Goal: Task Accomplishment & Management: Complete application form

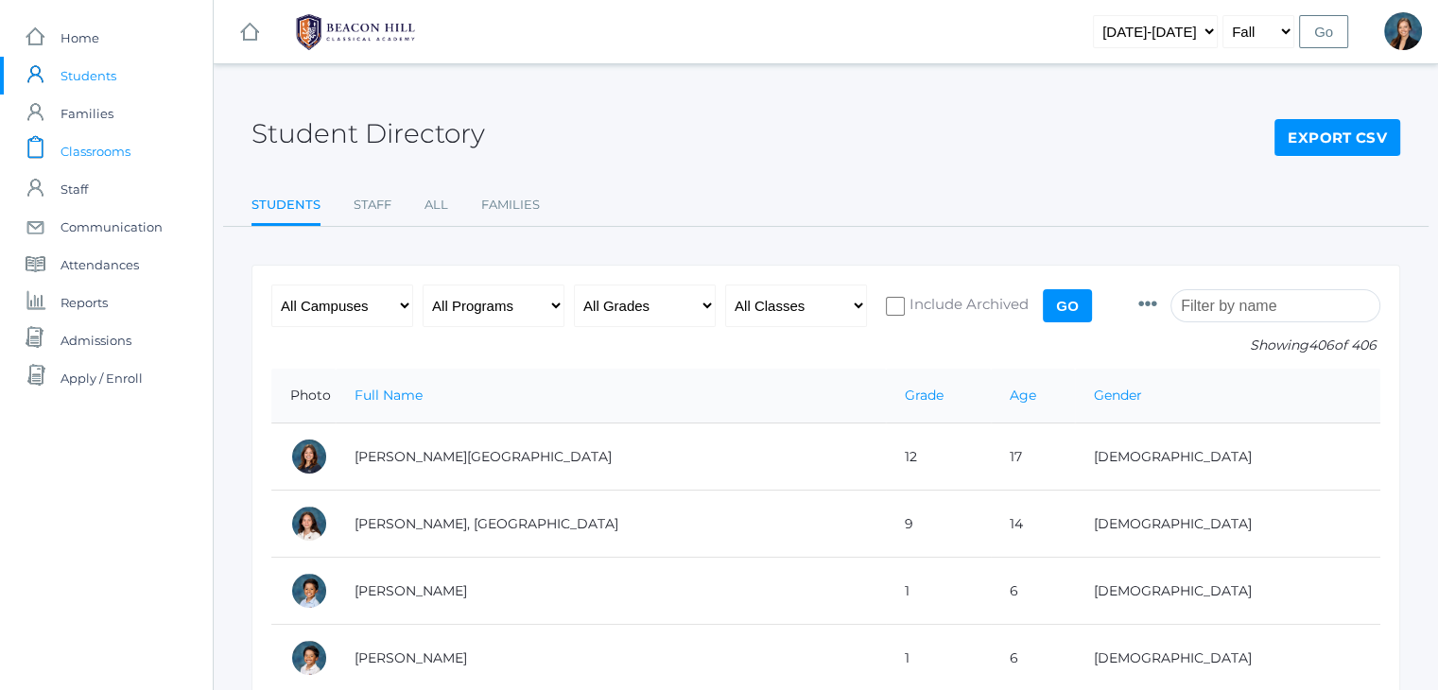
drag, startPoint x: 0, startPoint y: 0, endPoint x: 102, endPoint y: 152, distance: 183.3
click at [102, 152] on span "Classrooms" at bounding box center [96, 151] width 70 height 38
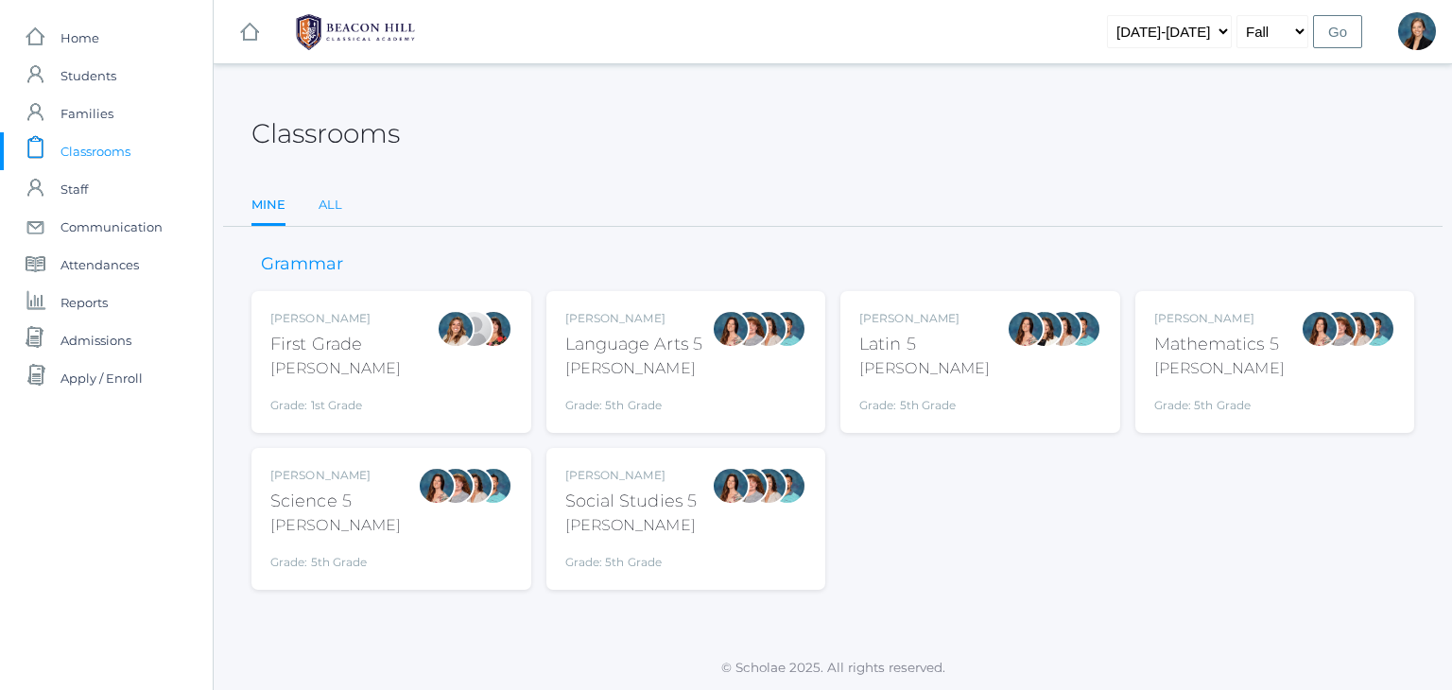
click at [325, 210] on link "All" at bounding box center [331, 205] width 24 height 38
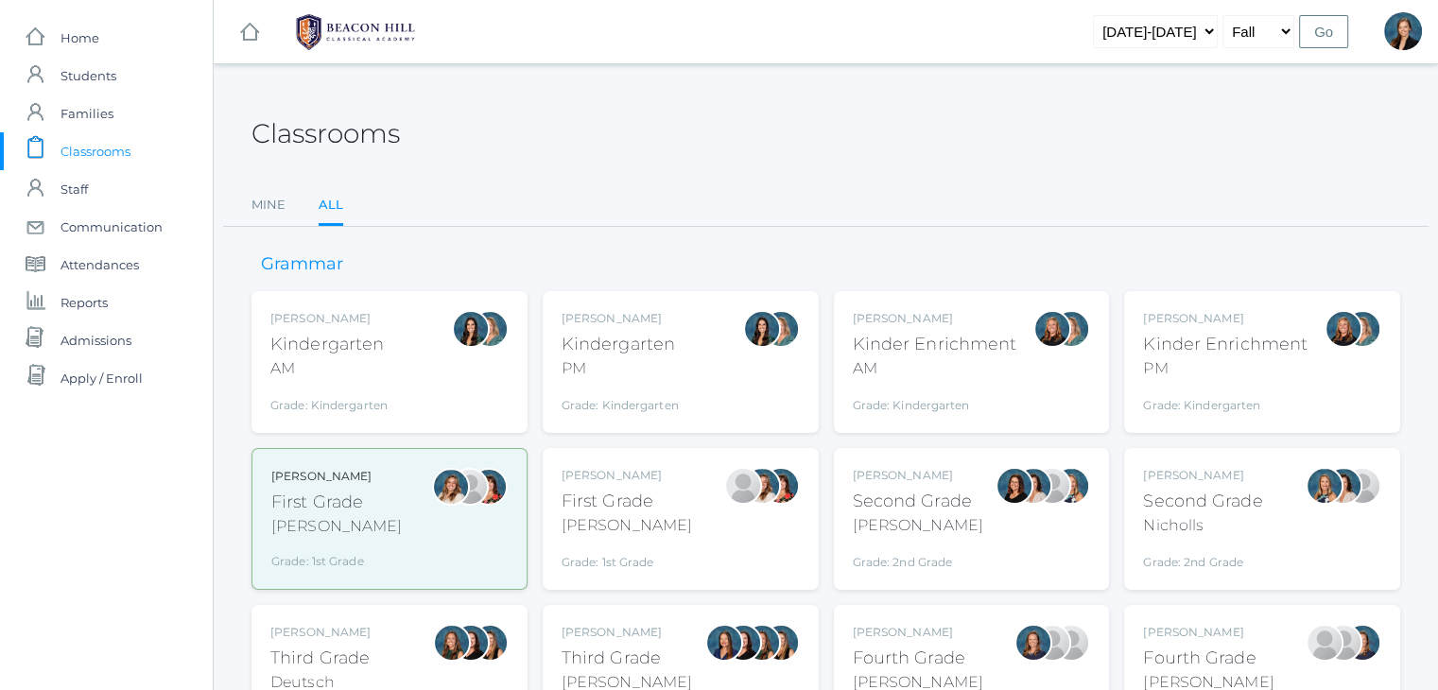
click at [578, 506] on div "First Grade" at bounding box center [627, 502] width 130 height 26
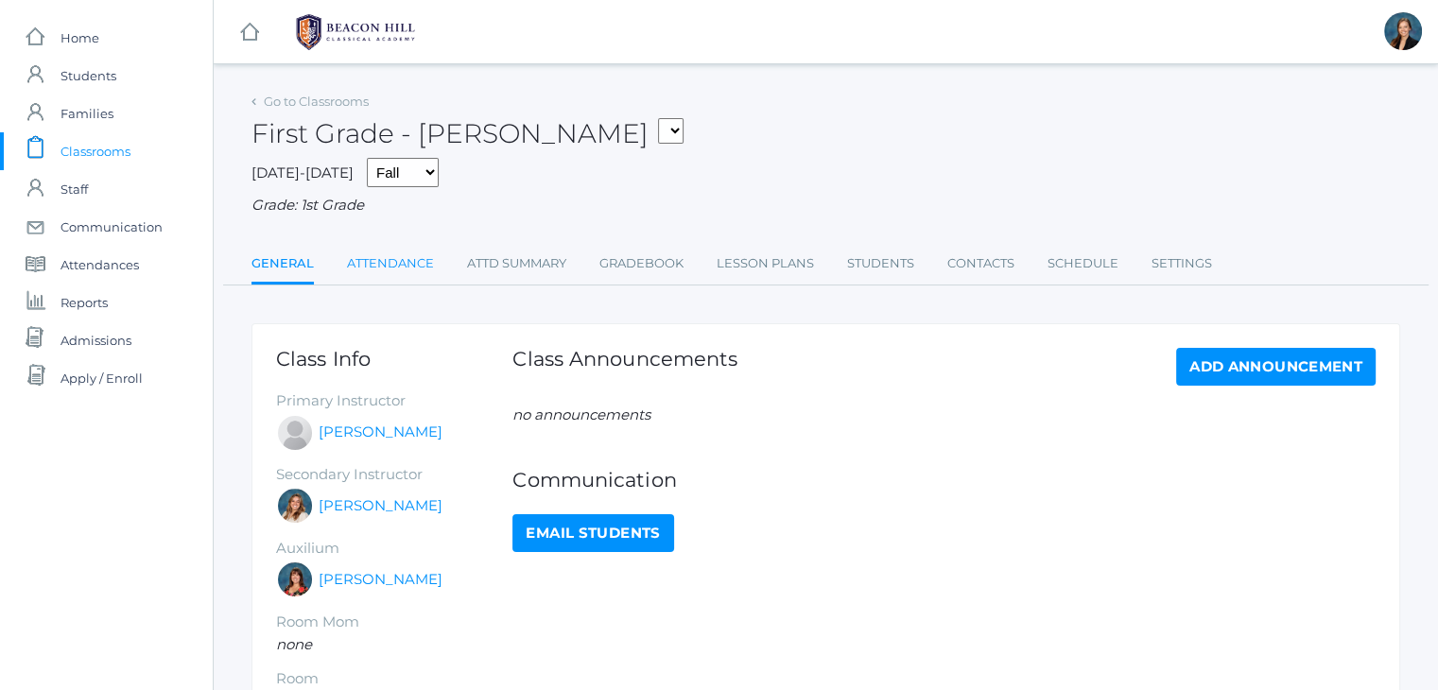
click at [393, 267] on link "Attendance" at bounding box center [390, 264] width 87 height 38
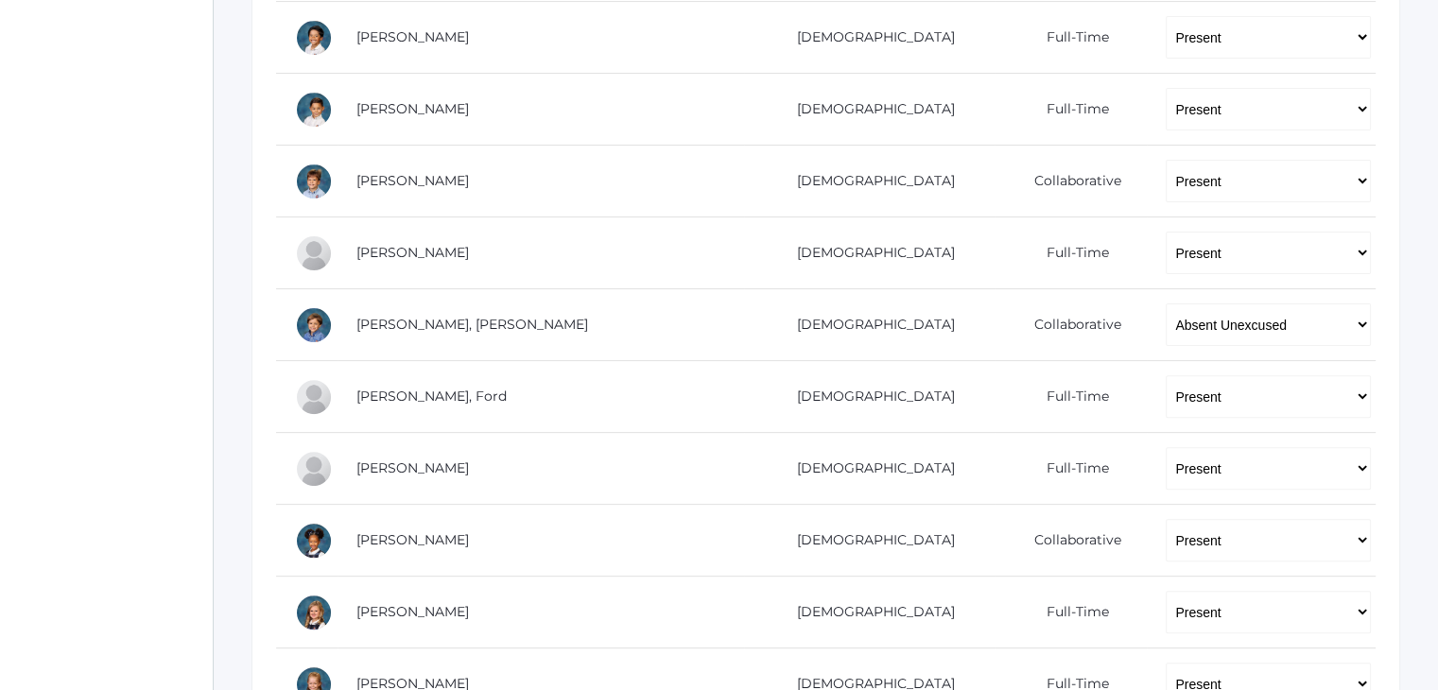
scroll to position [567, 0]
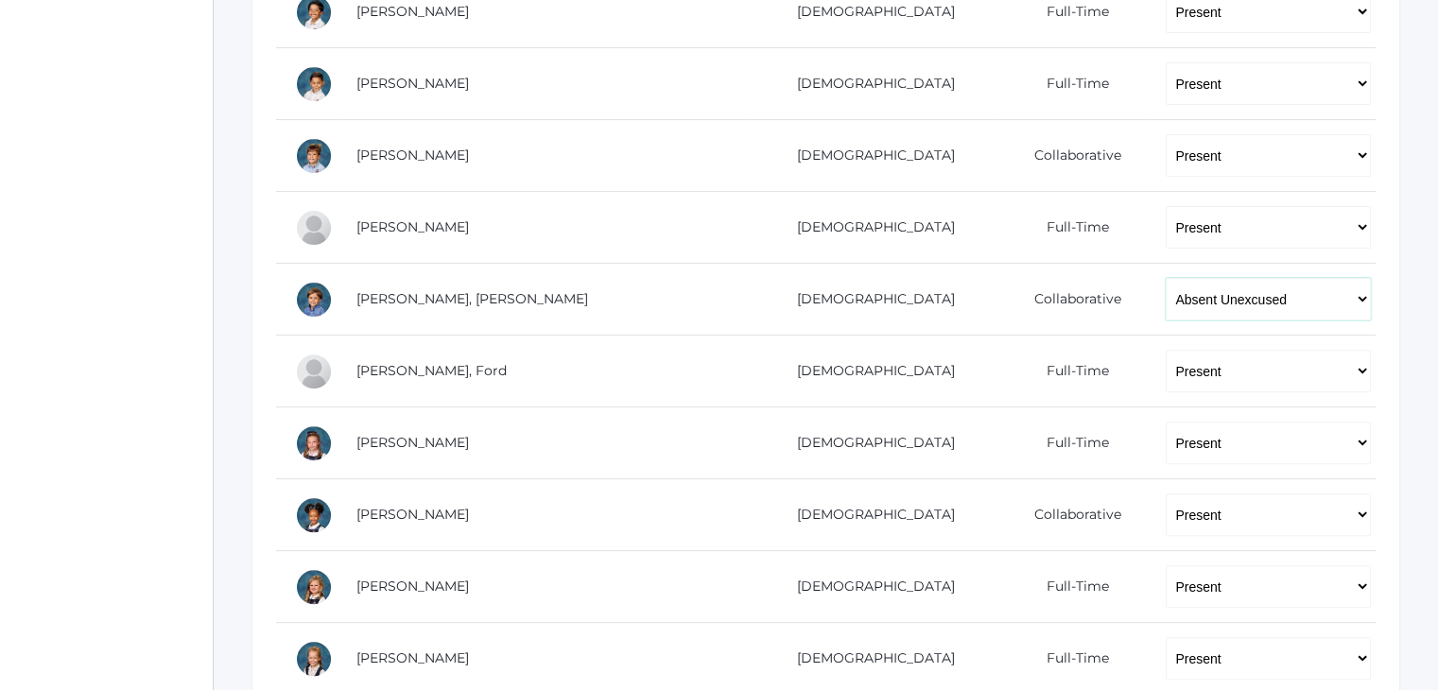
click at [1218, 310] on select "-- Present Present-At-Home Tardy Excused Tardy Unexcused Absent Excused Absent …" at bounding box center [1268, 299] width 205 height 43
select select "TE"
click at [1166, 278] on select "-- Present Present-At-Home Tardy Excused Tardy Unexcused Absent Excused Absent …" at bounding box center [1268, 299] width 205 height 43
click at [62, 285] on div "icons/ui/navigation/home Created with Sketch. Home icons/user/plain Created wit…" at bounding box center [106, 353] width 213 height 1841
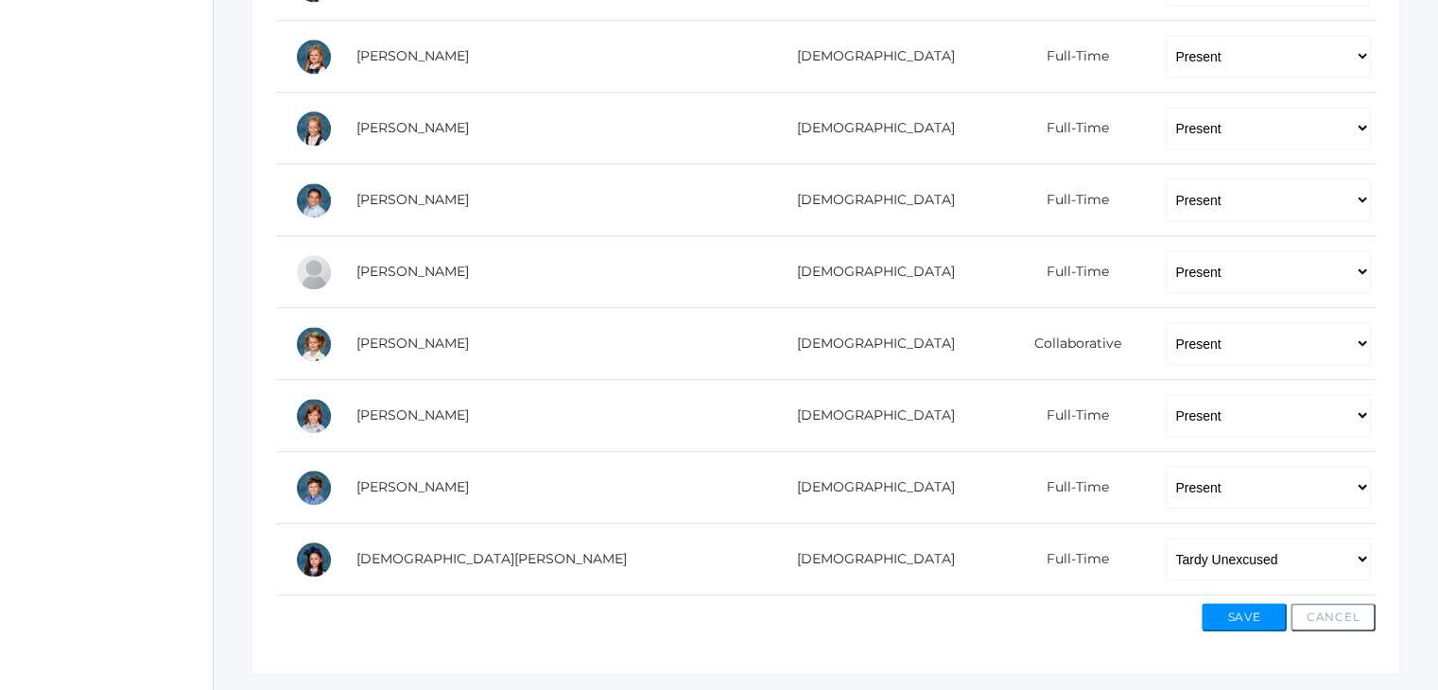
scroll to position [1148, 0]
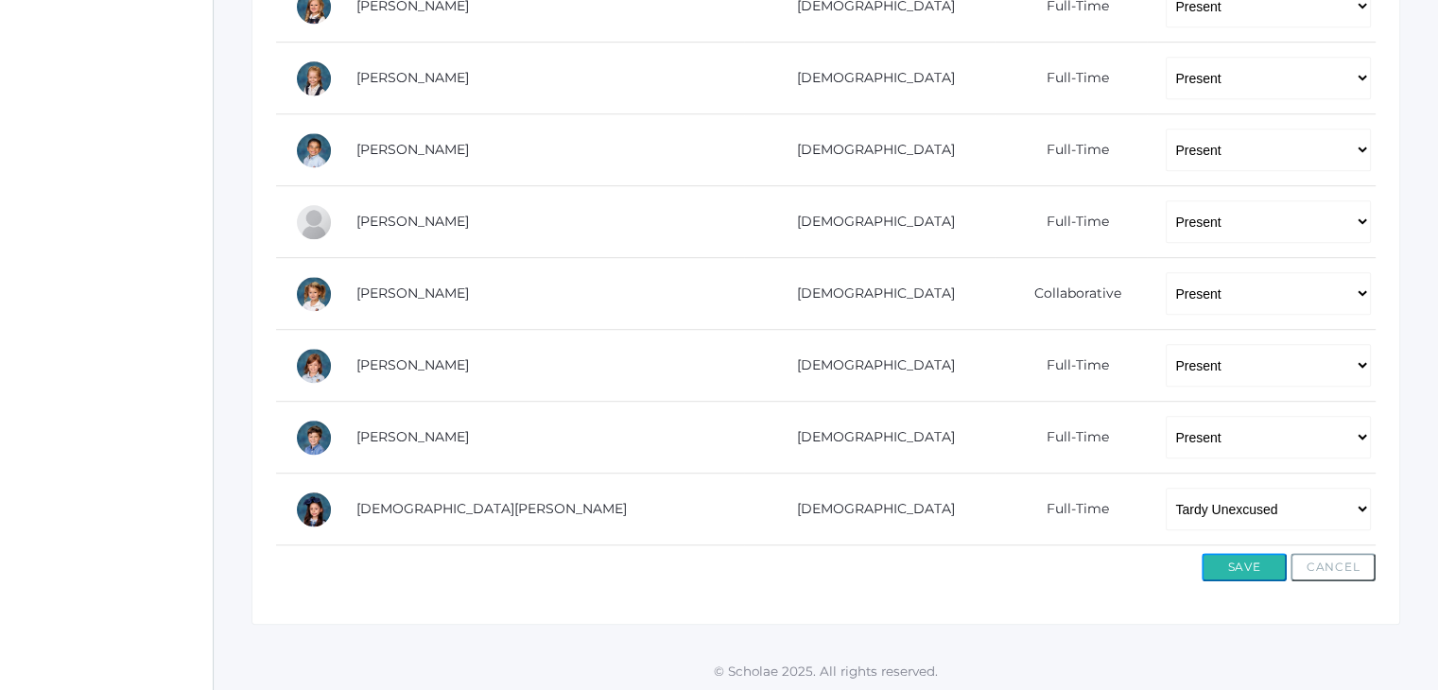
click at [1235, 560] on button "Save" at bounding box center [1244, 567] width 85 height 28
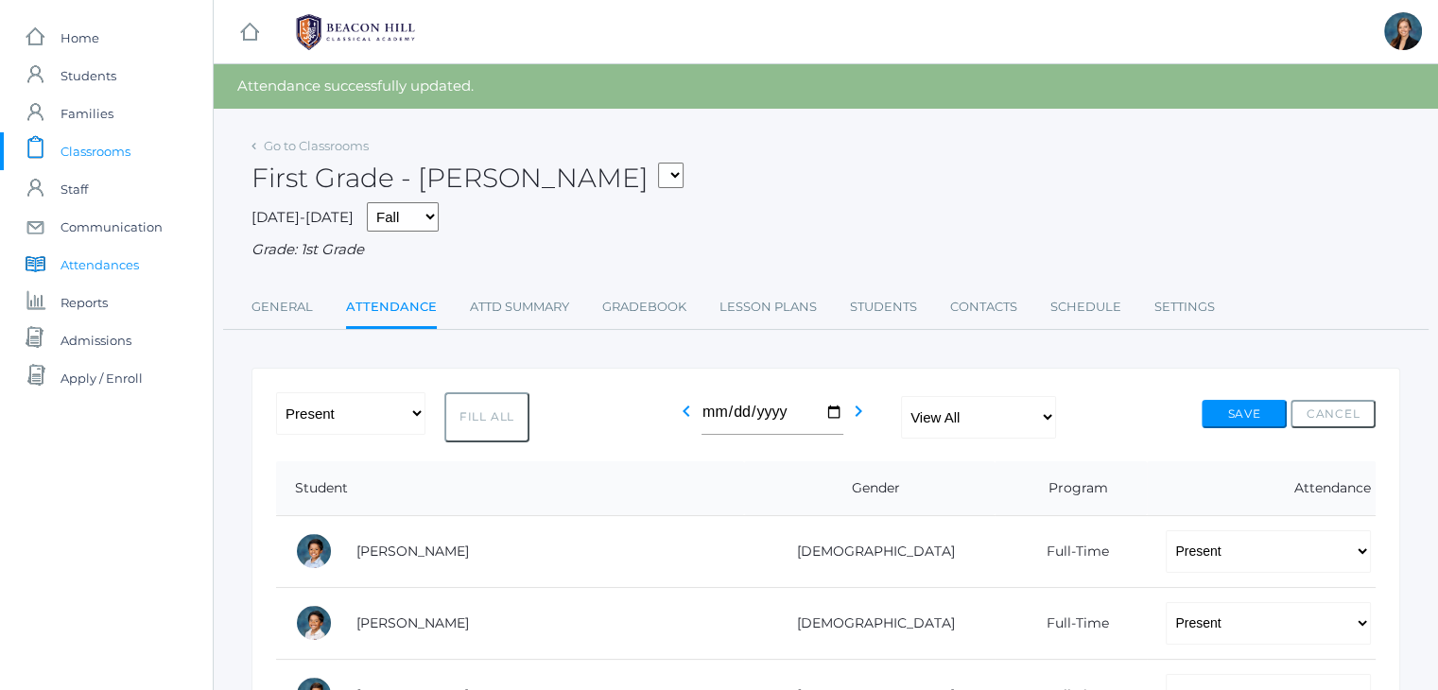
click at [110, 264] on span "Attendances" at bounding box center [100, 265] width 78 height 38
